Goal: Transaction & Acquisition: Download file/media

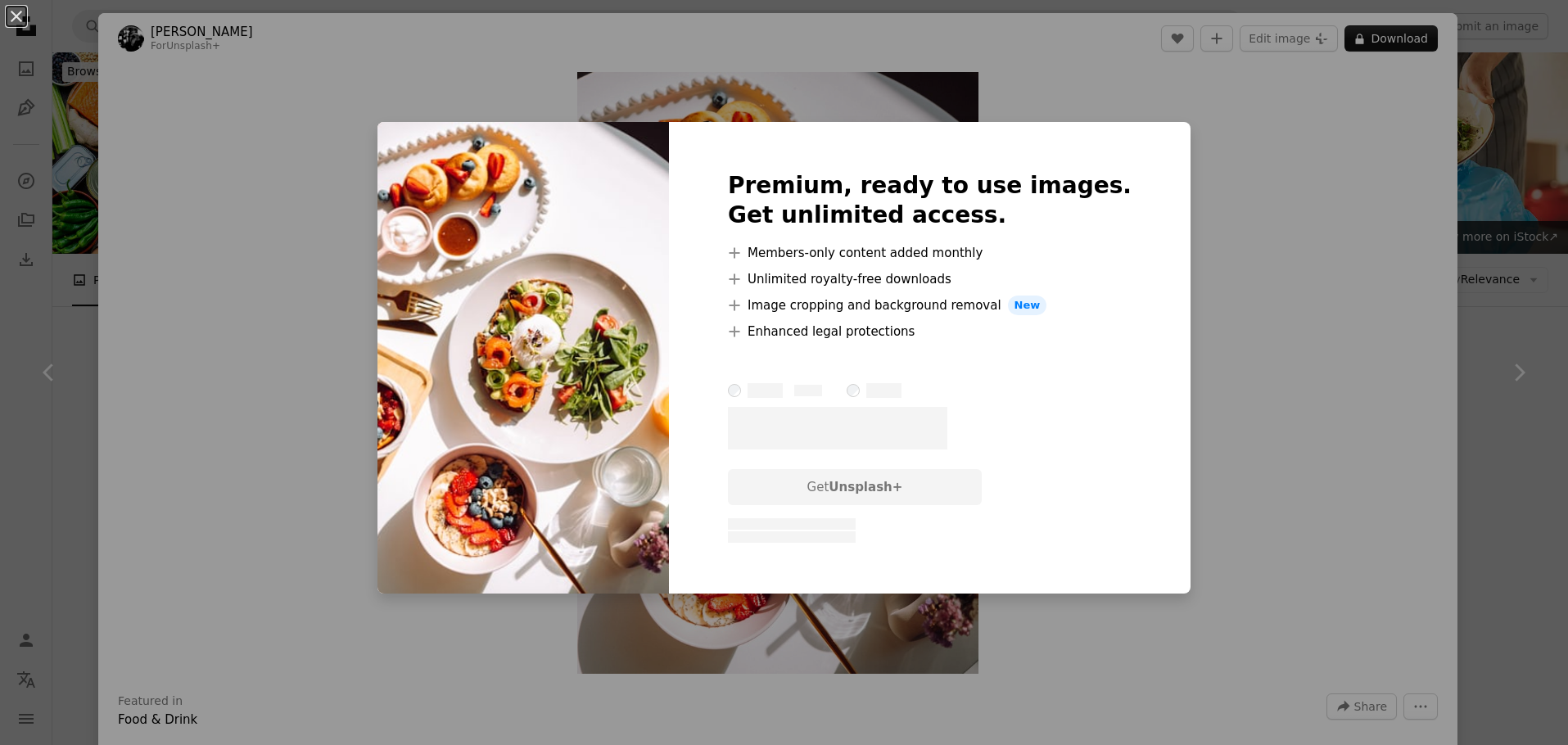
scroll to position [82, 0]
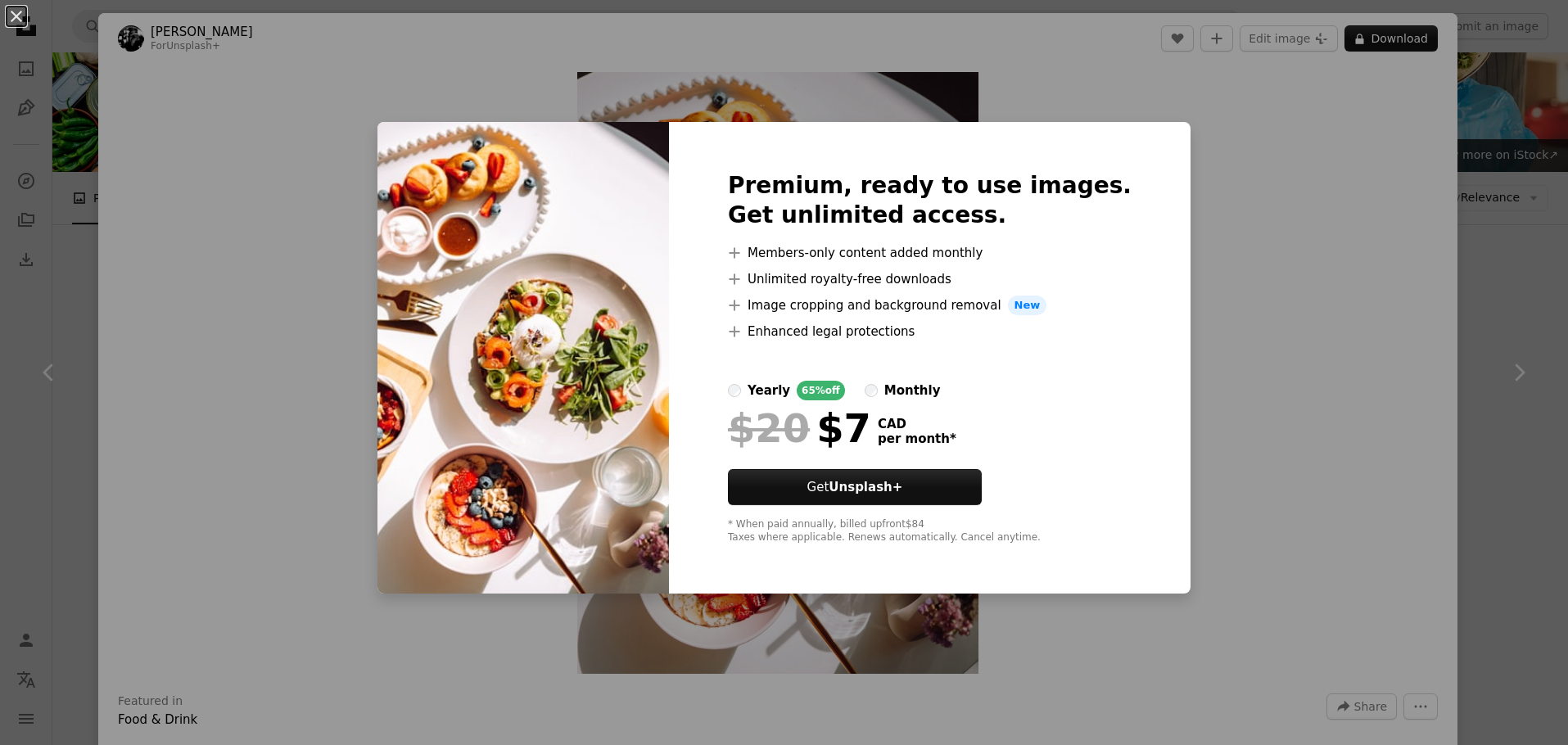
click at [1236, 210] on div "An X shape Premium, ready to use images. Get unlimited access. A plus sign Memb…" at bounding box center [784, 372] width 1568 height 745
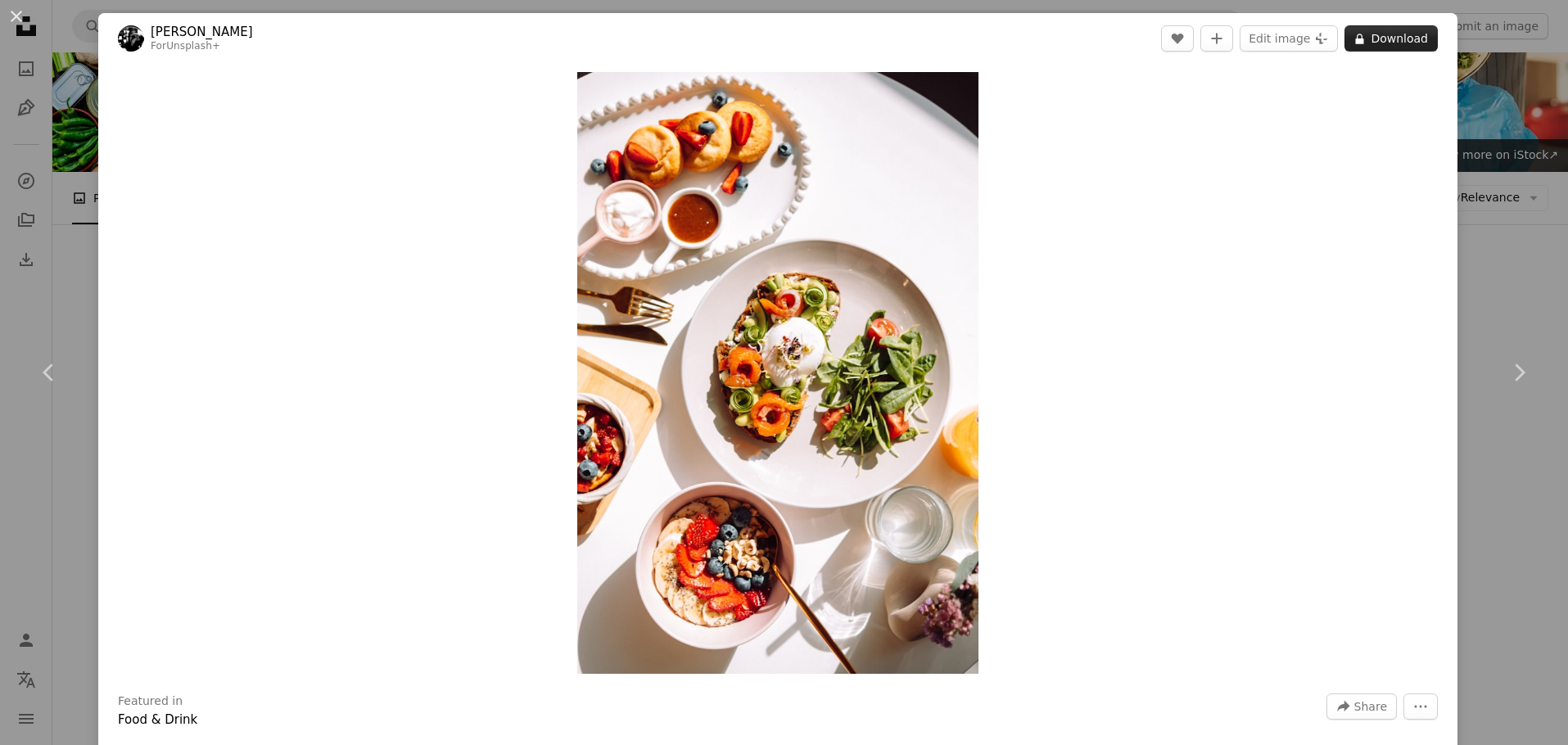
click at [1381, 30] on button "A lock Download" at bounding box center [1390, 38] width 93 height 26
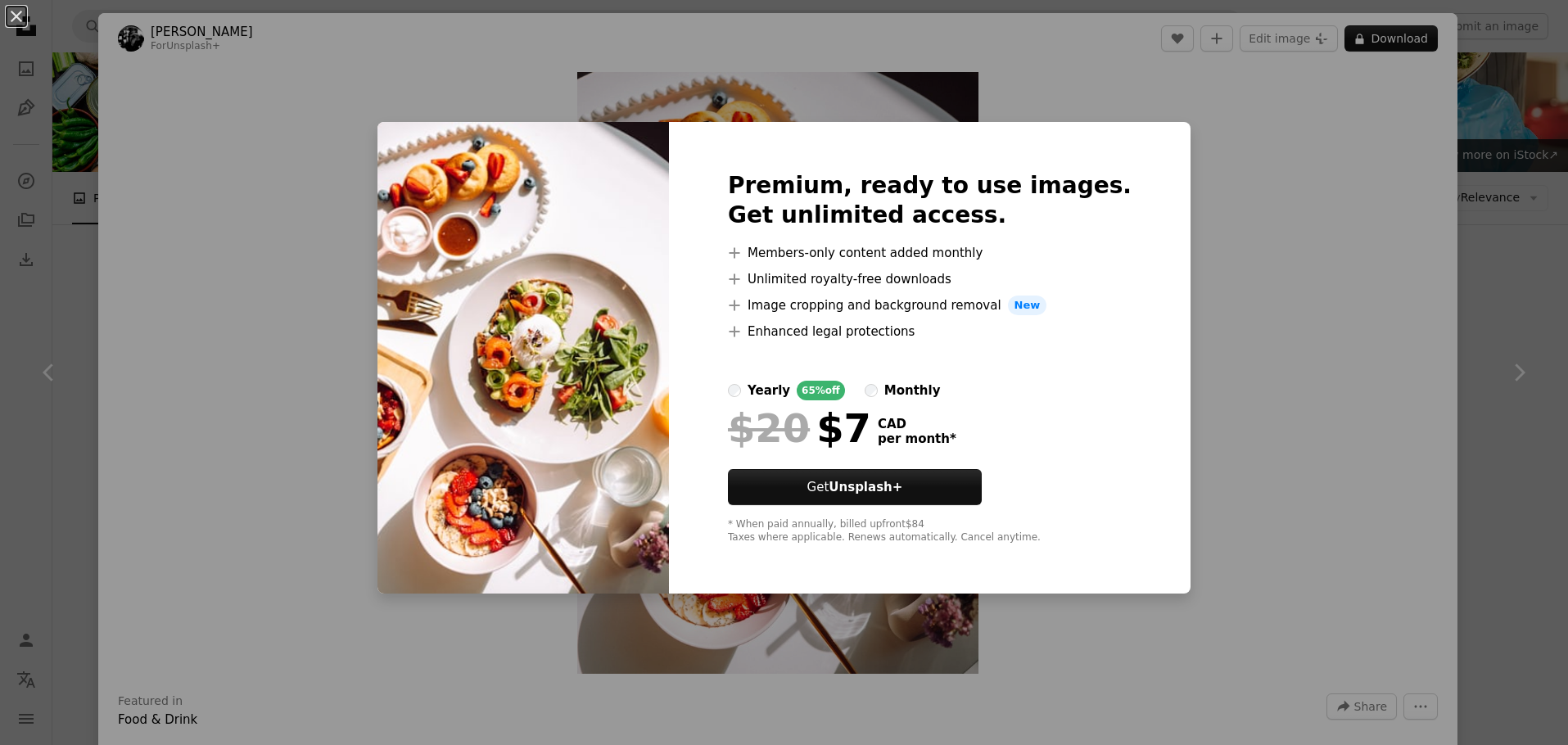
click at [1249, 226] on div "An X shape Premium, ready to use images. Get unlimited access. A plus sign Memb…" at bounding box center [784, 372] width 1568 height 745
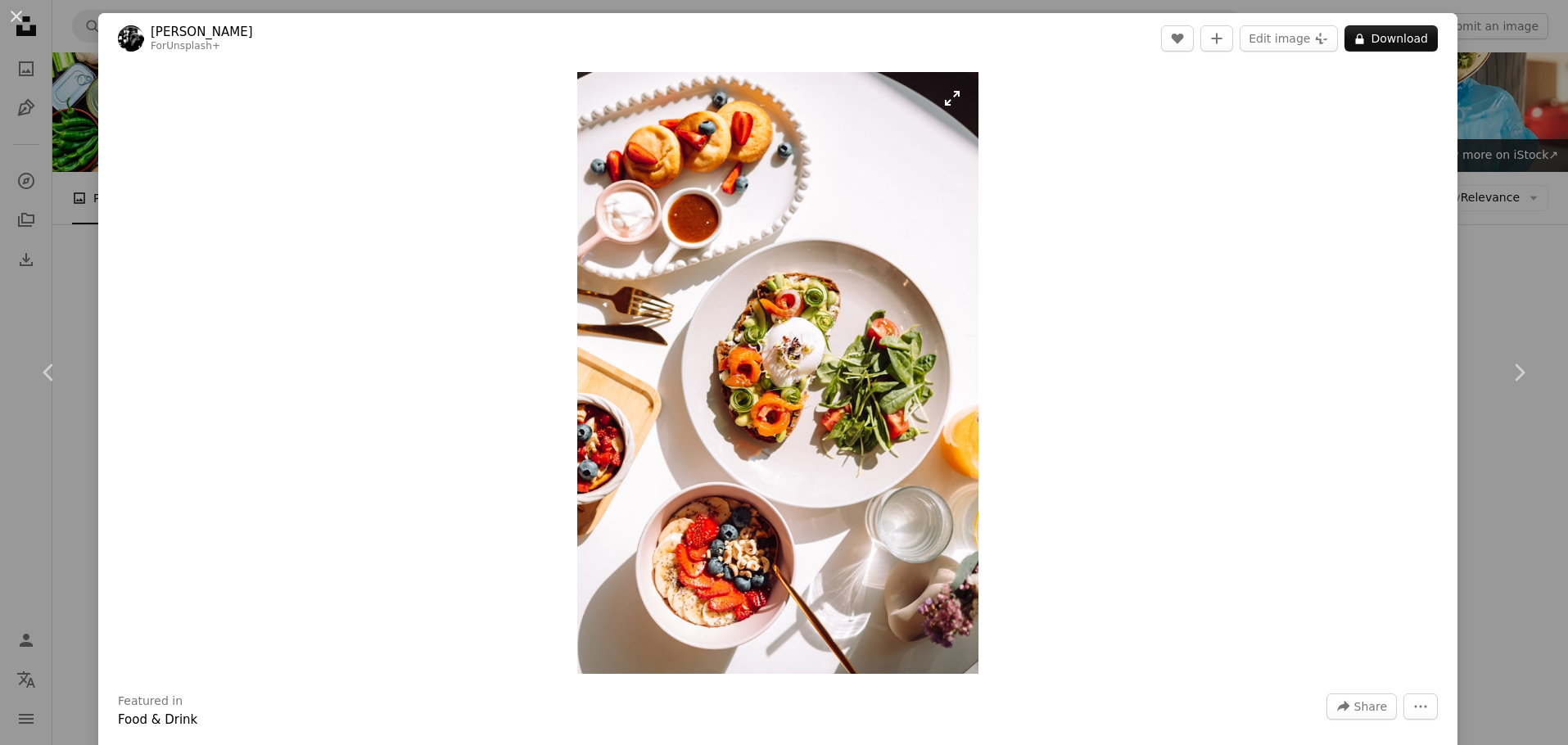
click at [943, 105] on img "Zoom in on this image" at bounding box center [777, 372] width 401 height 602
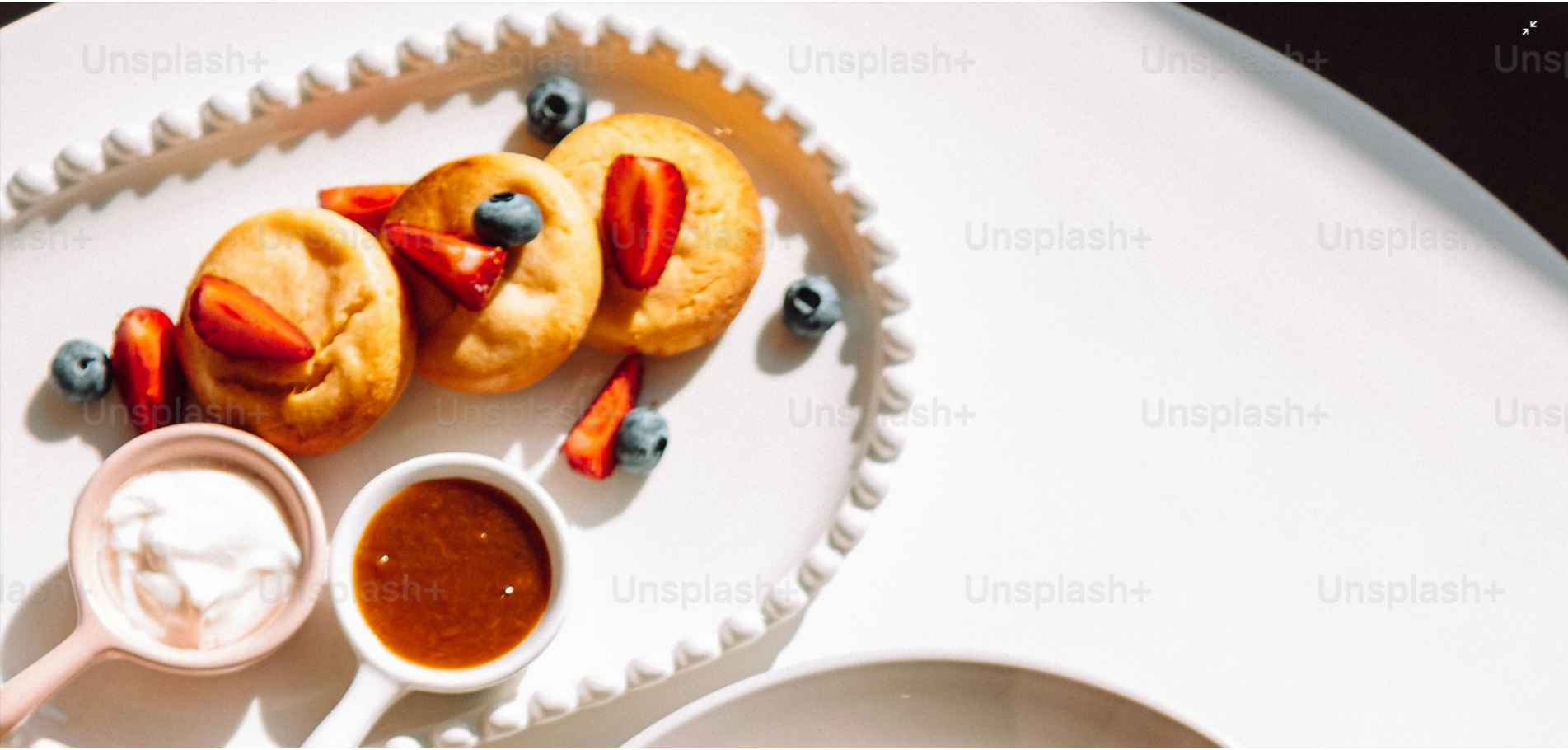
scroll to position [793, 0]
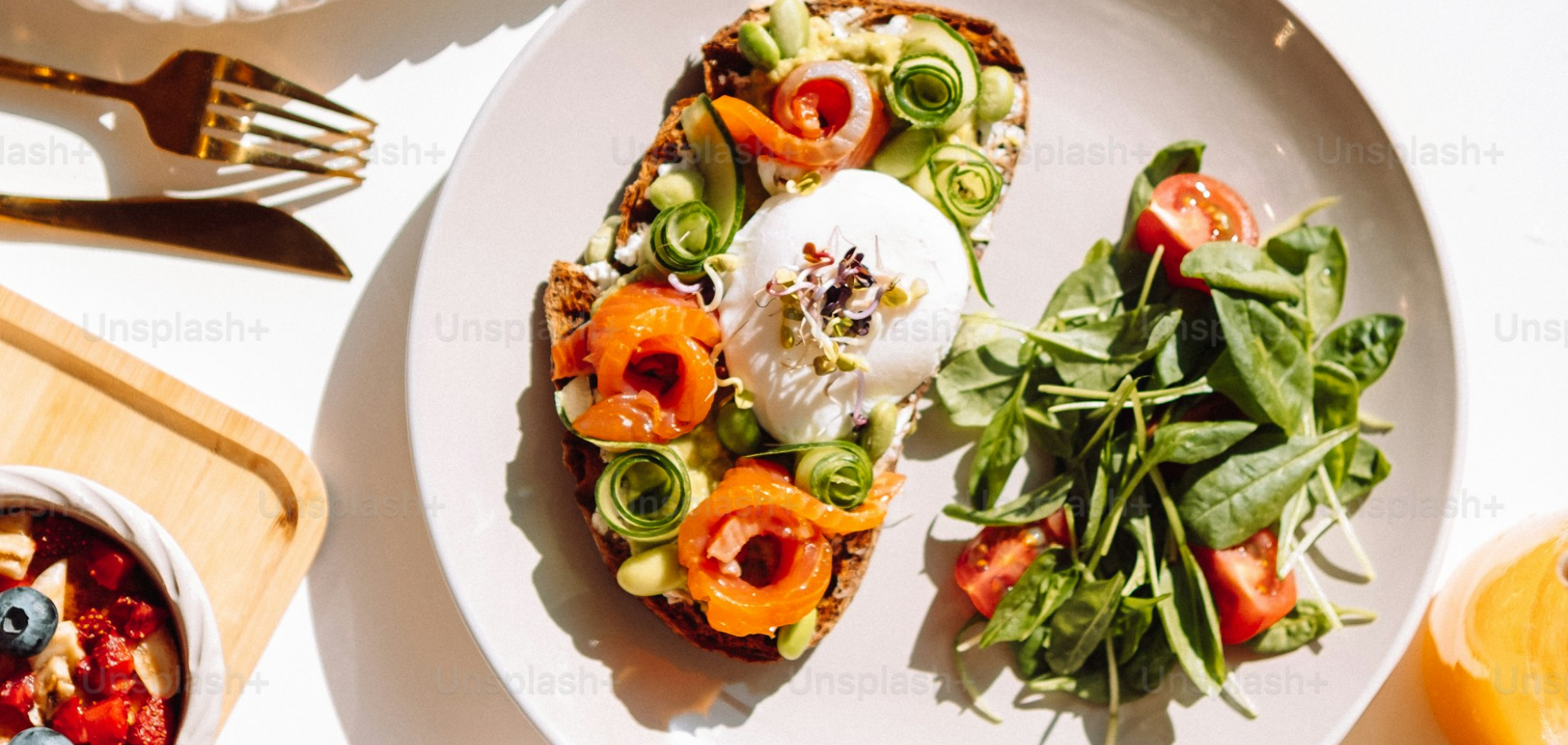
click at [1149, 227] on img "Zoom out on this image" at bounding box center [784, 388] width 1570 height 2353
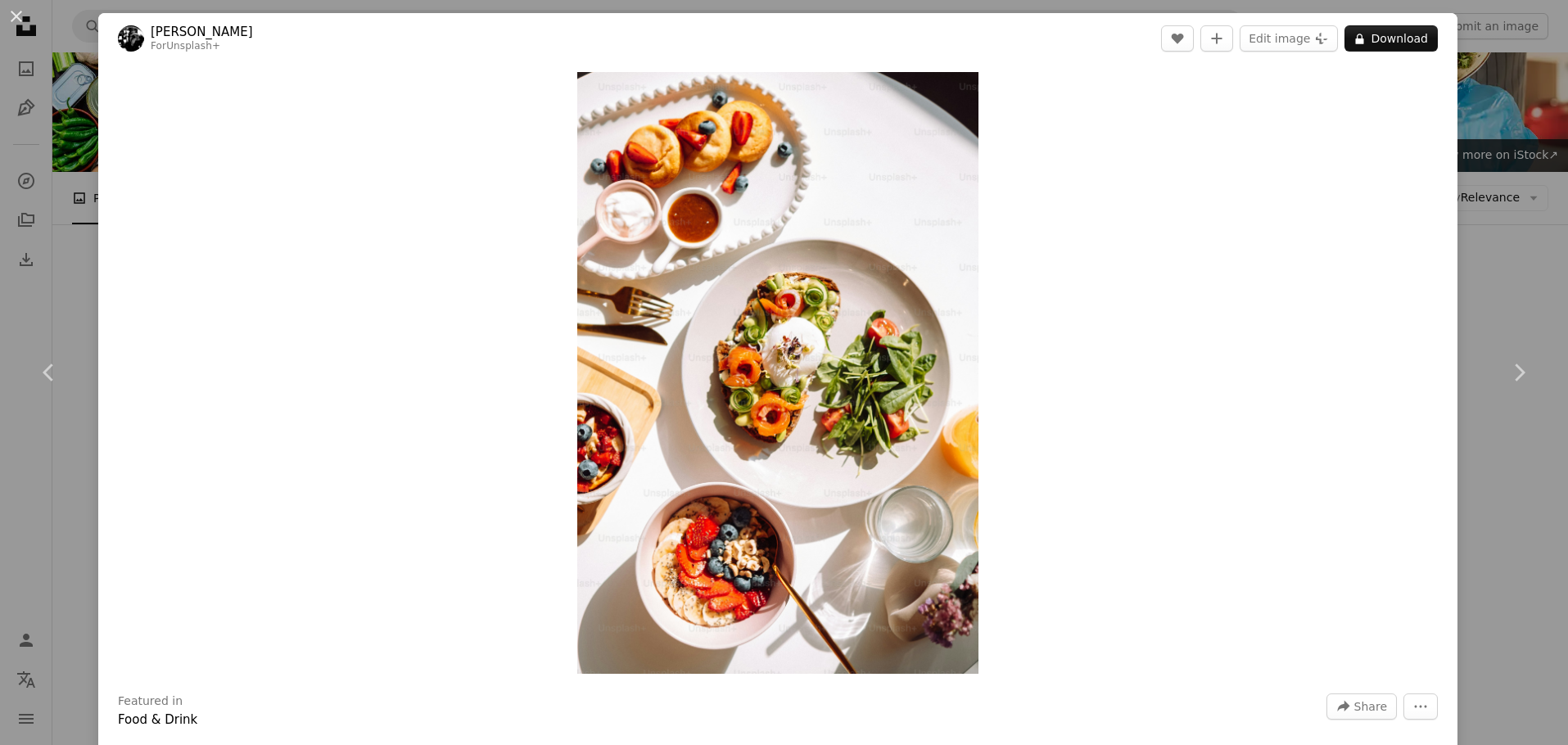
click at [1506, 153] on div "An X shape Chevron left Chevron right [PERSON_NAME] For Unsplash+ A heart A plu…" at bounding box center [784, 372] width 1568 height 745
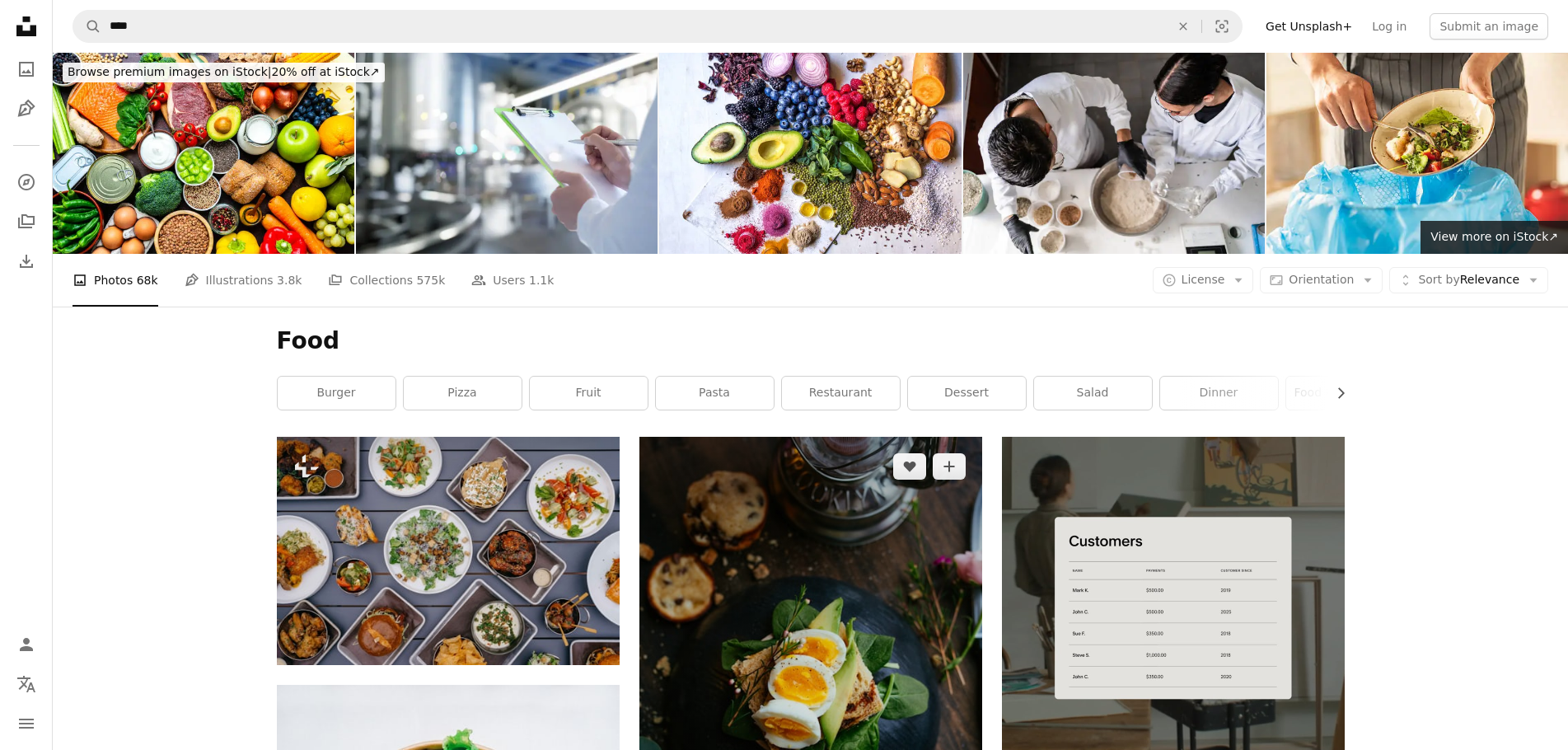
click at [810, 436] on img at bounding box center [811, 679] width 343 height 486
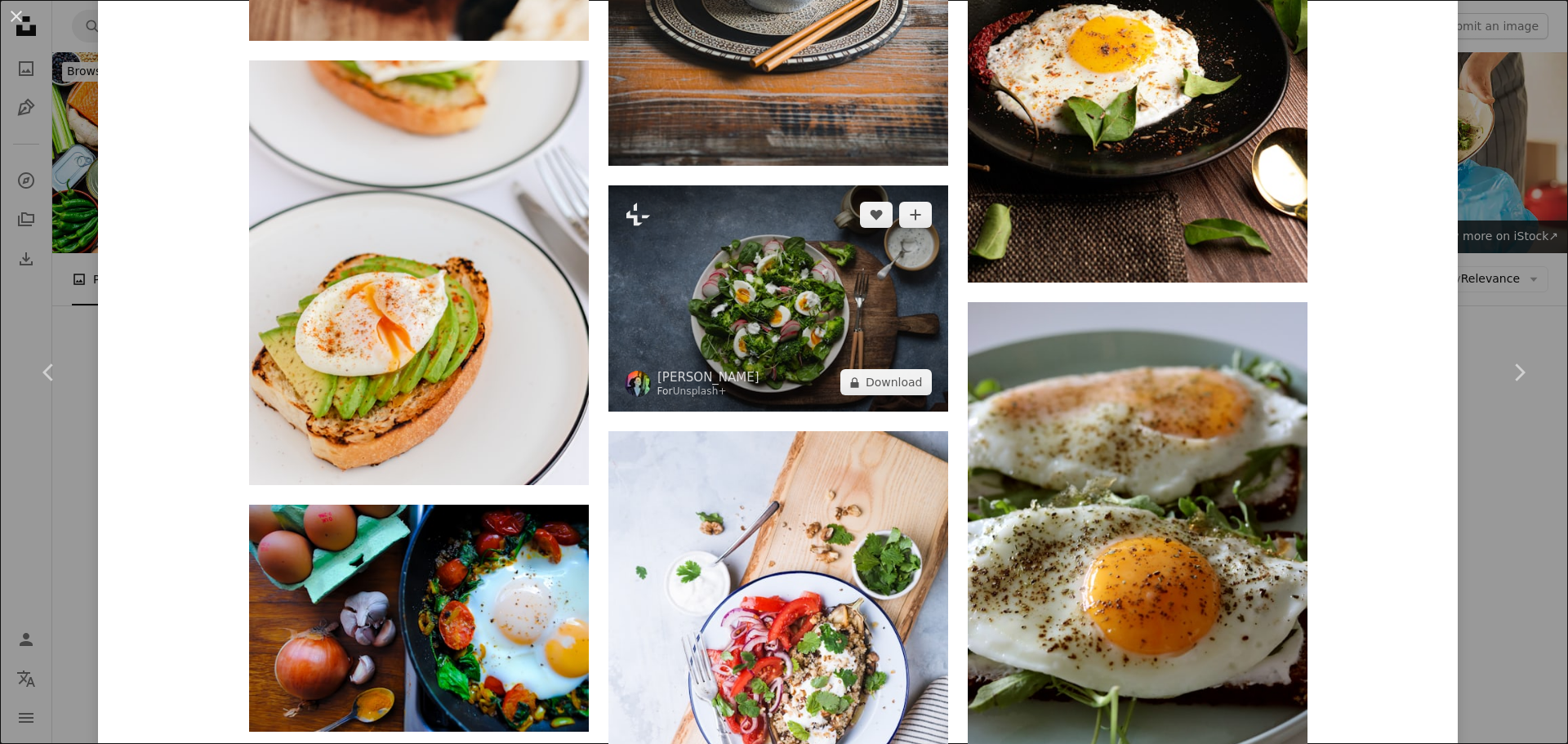
scroll to position [11441, 0]
